Goal: Obtain resource: Obtain resource

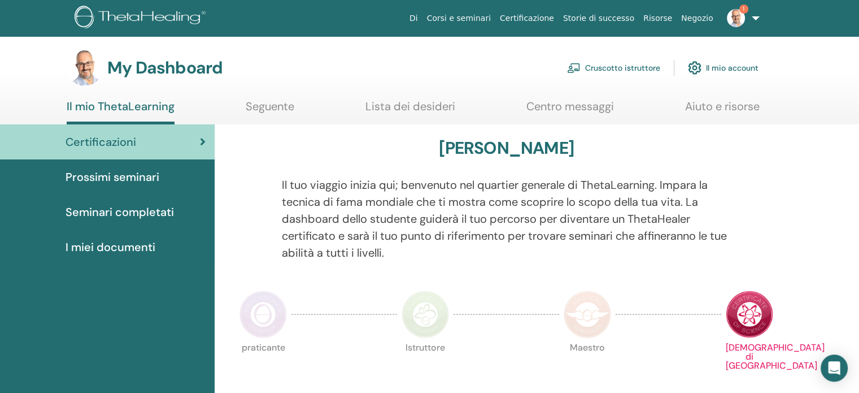
click at [624, 68] on link "Cruscotto istruttore" at bounding box center [613, 67] width 93 height 25
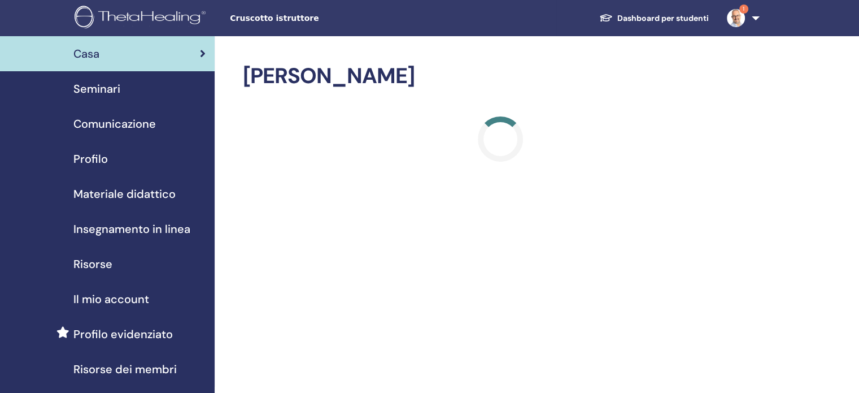
click at [132, 194] on span "Materiale didattico" at bounding box center [124, 193] width 102 height 17
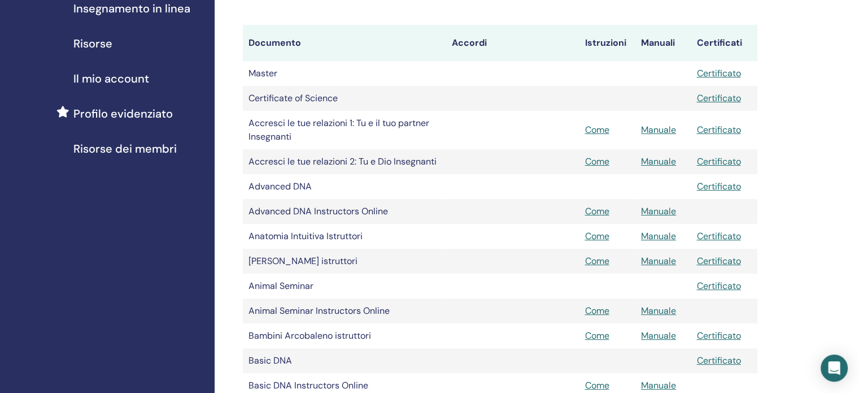
scroll to position [226, 0]
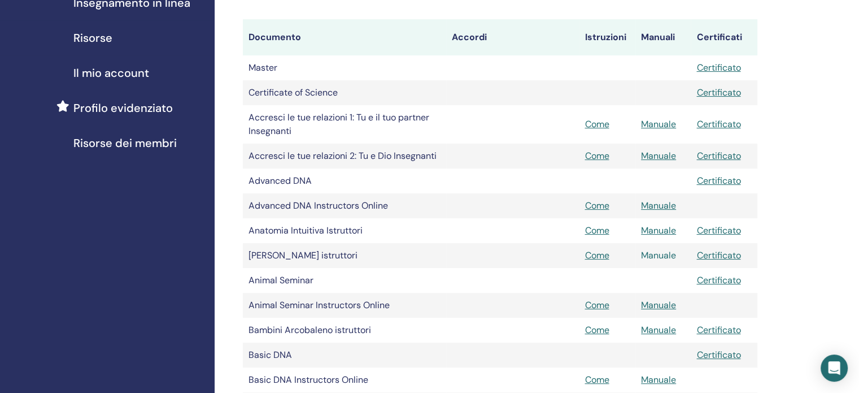
click at [662, 258] on link "Manuale" at bounding box center [658, 255] width 35 height 12
